Goal: Task Accomplishment & Management: Complete application form

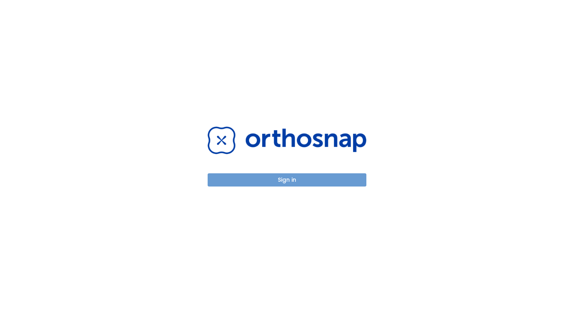
click at [299, 183] on button "Sign in" at bounding box center [287, 179] width 159 height 13
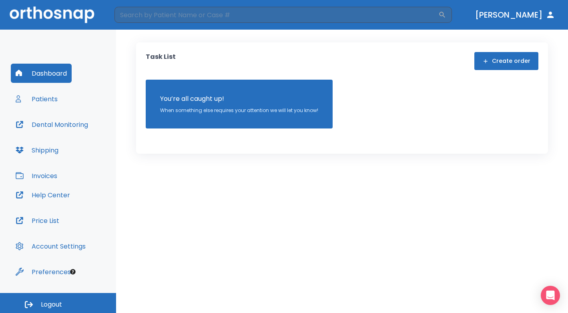
click at [47, 101] on button "Patients" at bounding box center [37, 98] width 52 height 19
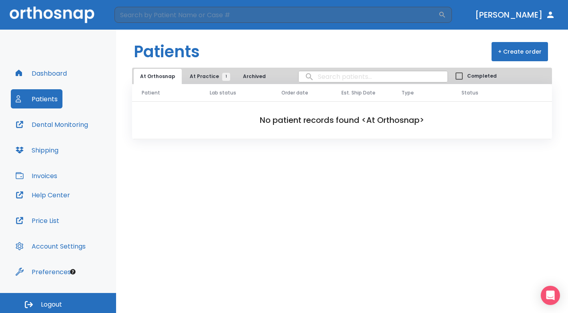
click at [198, 75] on span "At Practice 1" at bounding box center [208, 76] width 36 height 7
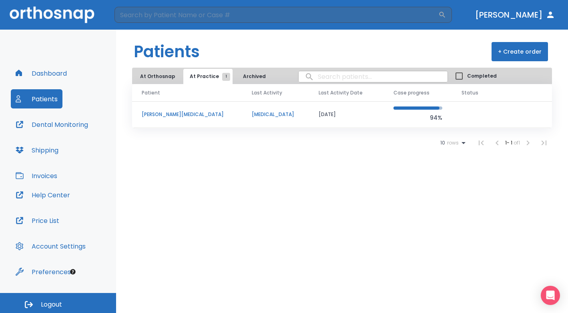
click at [514, 51] on button "+ Create order" at bounding box center [520, 51] width 56 height 19
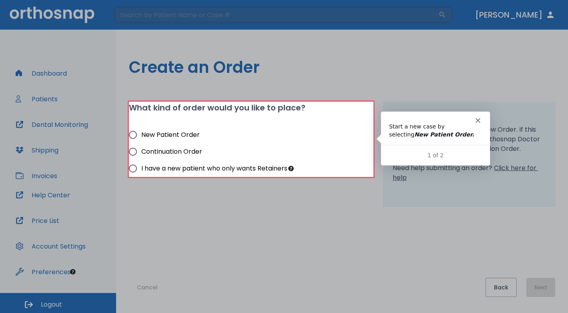
click at [207, 229] on div at bounding box center [284, 245] width 568 height 136
click at [478, 117] on div "Intercom messenger" at bounding box center [435, 116] width 109 height 11
click at [478, 119] on icon "Close" at bounding box center [478, 120] width 5 height 5
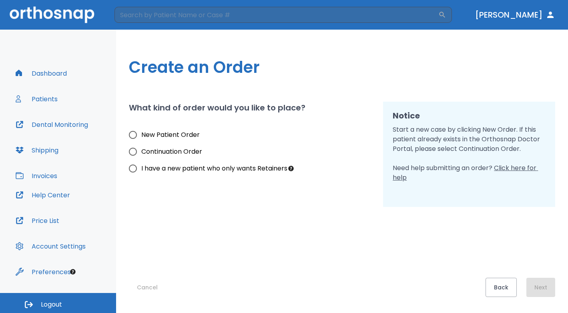
click at [39, 97] on button "Patients" at bounding box center [37, 98] width 52 height 19
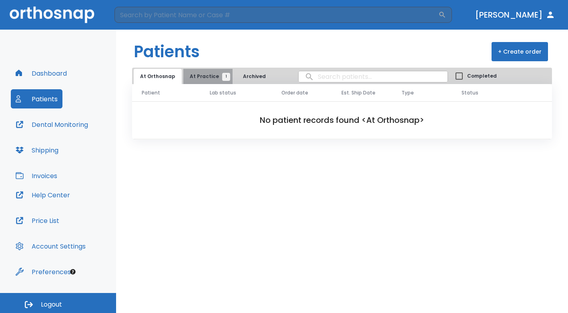
click at [209, 77] on span "At Practice 1" at bounding box center [208, 76] width 36 height 7
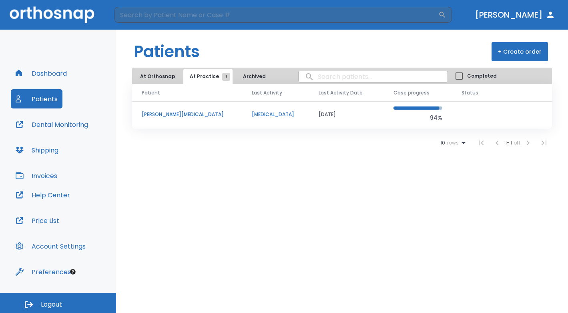
click at [166, 113] on p "[PERSON_NAME][MEDICAL_DATA]" at bounding box center [187, 114] width 91 height 7
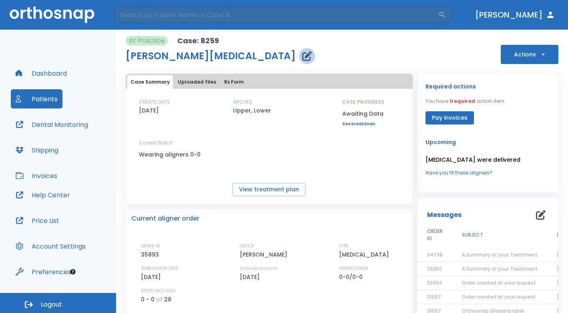
click at [302, 54] on icon "button" at bounding box center [307, 56] width 10 height 10
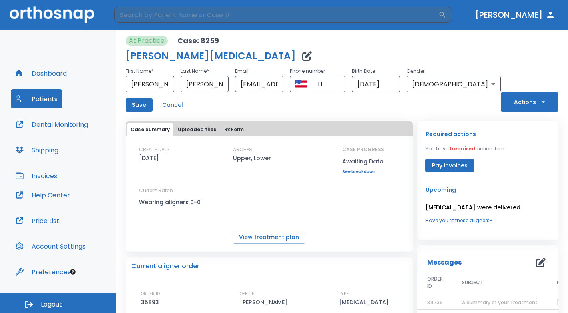
click at [521, 101] on button "Actions" at bounding box center [530, 102] width 58 height 19
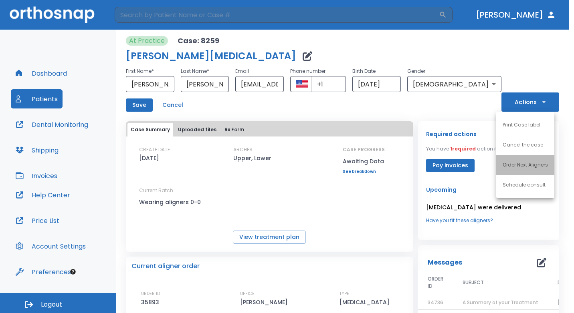
click at [513, 165] on p "Order Next Aligners" at bounding box center [524, 164] width 45 height 7
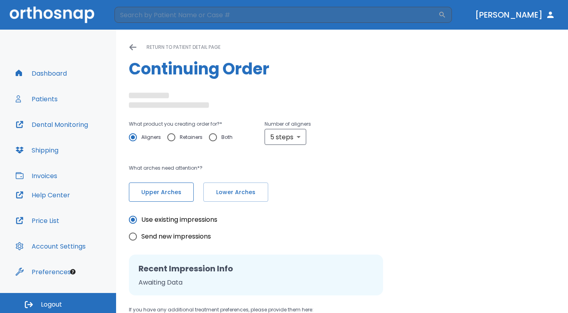
click at [173, 192] on span "Upper Arches" at bounding box center [161, 192] width 48 height 8
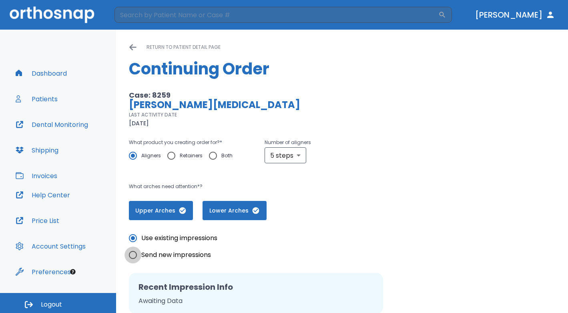
click at [134, 254] on input "Send new impressions" at bounding box center [133, 255] width 17 height 17
radio input "true"
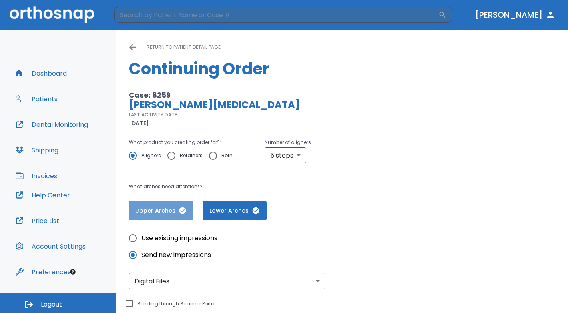
click at [145, 212] on span "Upper Arches" at bounding box center [161, 211] width 48 height 8
click at [224, 215] on span "Lower Arches" at bounding box center [236, 211] width 48 height 8
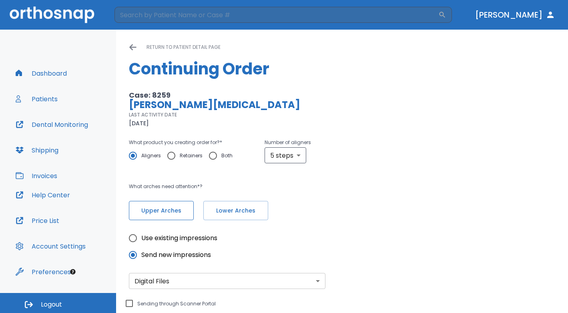
click at [172, 212] on span "Upper Arches" at bounding box center [161, 211] width 48 height 8
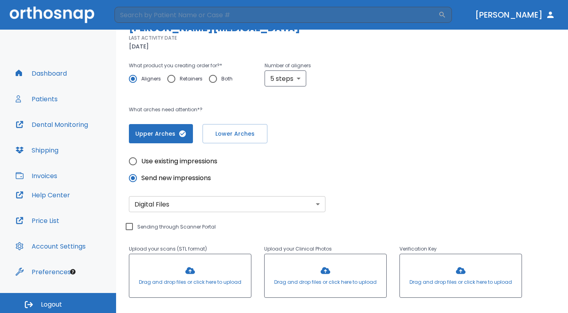
scroll to position [80, 0]
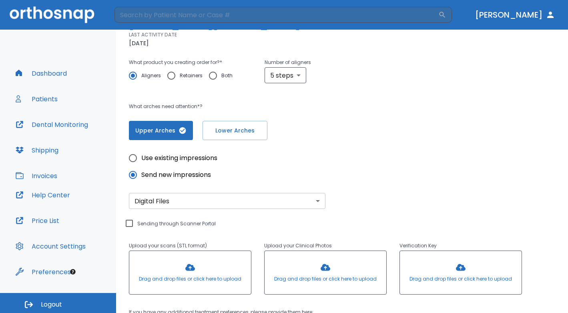
click at [307, 202] on body "​ [PERSON_NAME] Dashboard Patients Dental Monitoring Shipping Invoices Help Cen…" at bounding box center [284, 156] width 568 height 313
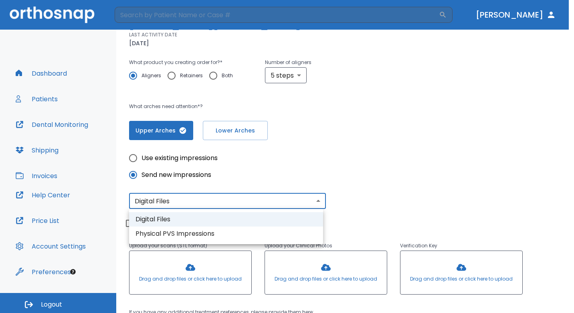
click at [377, 200] on div at bounding box center [287, 156] width 574 height 313
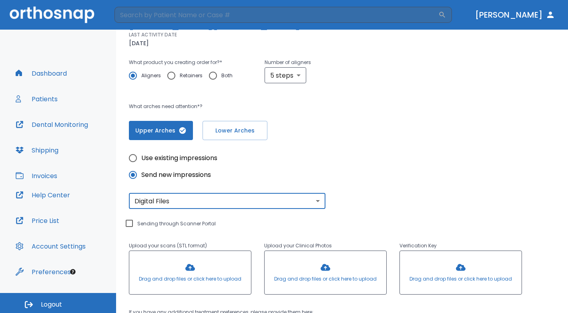
click at [202, 278] on div at bounding box center [190, 272] width 122 height 43
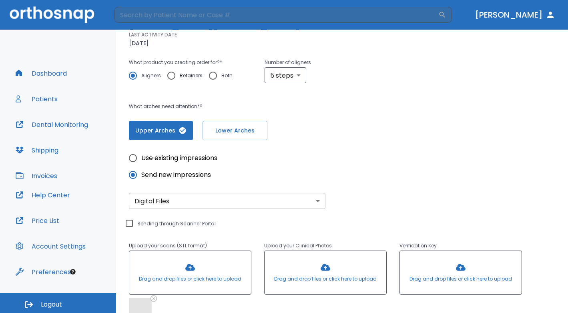
scroll to position [120, 0]
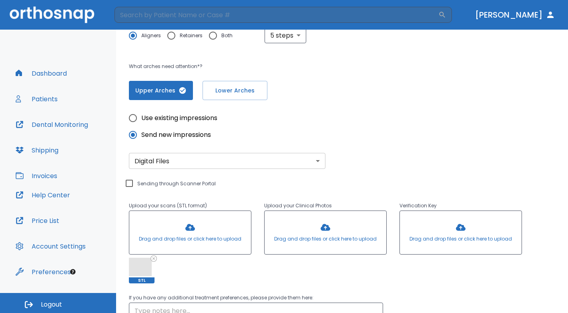
click at [219, 232] on div at bounding box center [190, 232] width 122 height 43
click at [169, 269] on span at bounding box center [169, 267] width 23 height 18
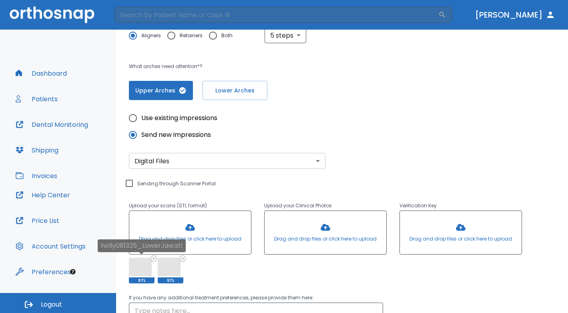
click at [139, 271] on span at bounding box center [140, 267] width 23 height 18
click at [170, 267] on span at bounding box center [169, 267] width 23 height 18
click at [165, 280] on span "STL" at bounding box center [171, 281] width 26 height 6
click at [138, 272] on span at bounding box center [140, 267] width 23 height 18
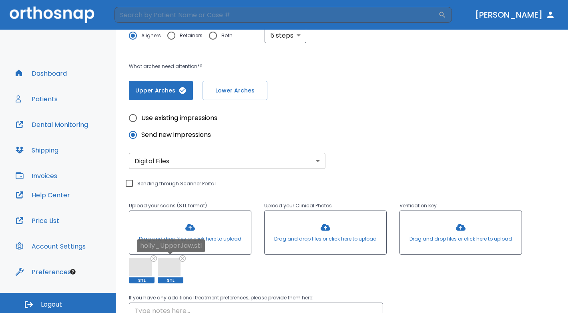
click at [175, 271] on span at bounding box center [169, 267] width 23 height 18
click at [169, 284] on div "Use existing impressions Send new impressions Digital Files digital ​ Sending t…" at bounding box center [325, 224] width 393 height 228
click at [168, 282] on span "STL" at bounding box center [171, 281] width 26 height 6
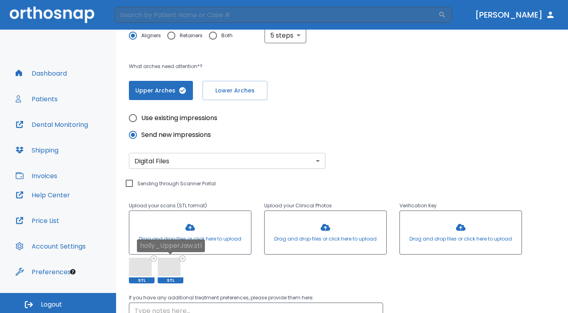
click at [166, 268] on span at bounding box center [169, 267] width 23 height 18
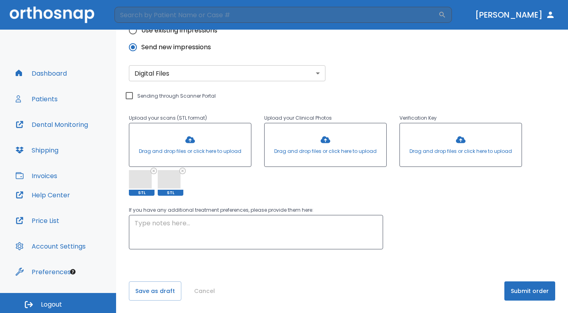
scroll to position [208, 0]
click at [255, 223] on textarea at bounding box center [256, 232] width 243 height 28
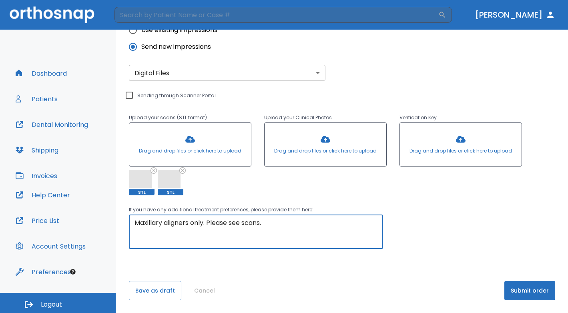
type textarea "Maxillary aligners only. Please see scans."
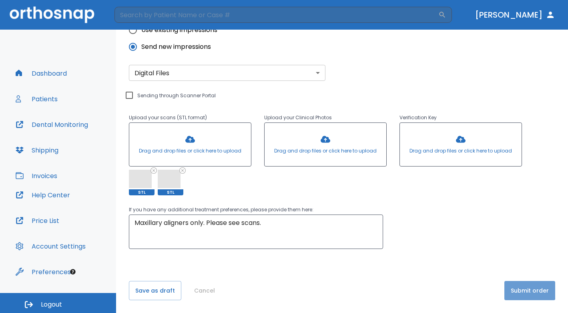
click at [525, 289] on button "Submit order" at bounding box center [530, 290] width 51 height 19
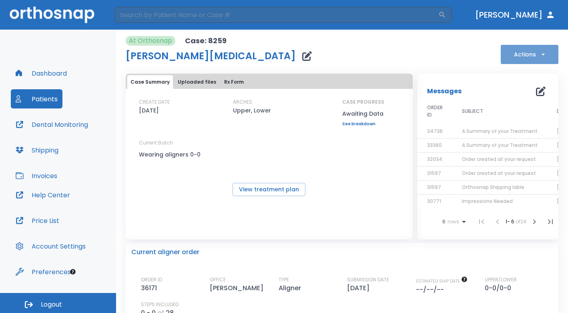
click at [546, 56] on button "Actions" at bounding box center [530, 54] width 58 height 19
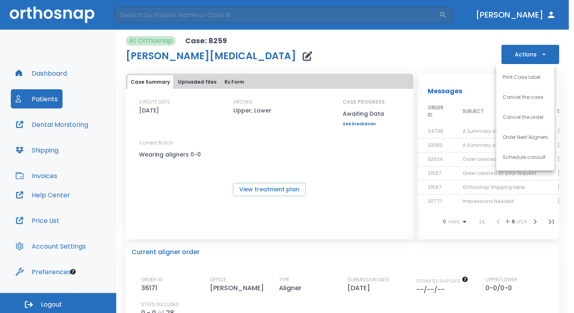
click at [453, 41] on div at bounding box center [287, 156] width 574 height 313
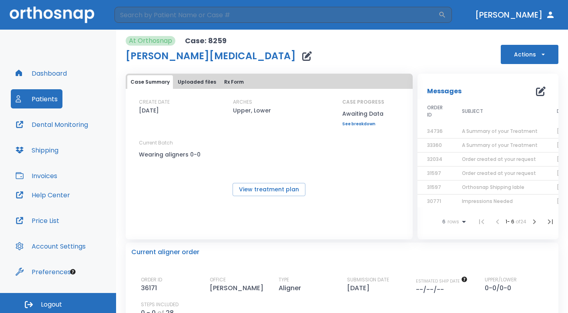
click at [56, 77] on button "Dashboard" at bounding box center [41, 73] width 61 height 19
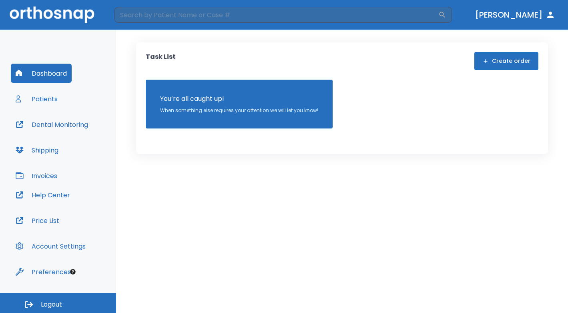
click at [49, 306] on span "Logout" at bounding box center [51, 304] width 21 height 9
